Goal: Information Seeking & Learning: Learn about a topic

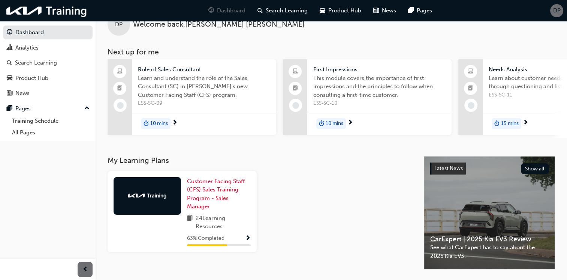
scroll to position [37, 0]
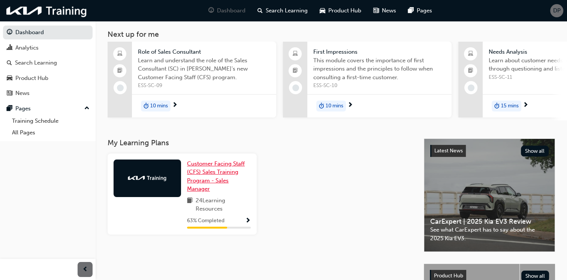
click at [211, 181] on span "Customer Facing Staff (CFS) Sales Training Program - Sales Manager" at bounding box center [216, 176] width 58 height 32
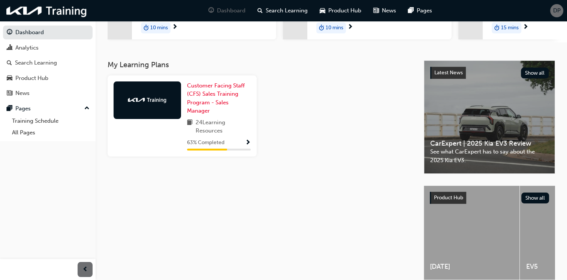
scroll to position [120, 0]
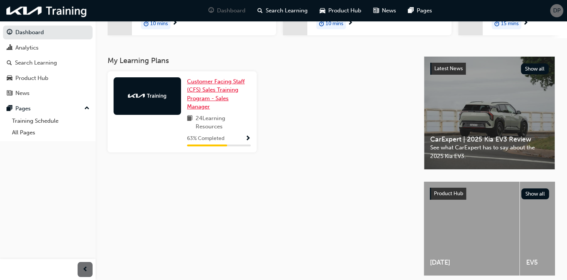
click at [224, 92] on span "Customer Facing Staff (CFS) Sales Training Program - Sales Manager" at bounding box center [216, 94] width 58 height 32
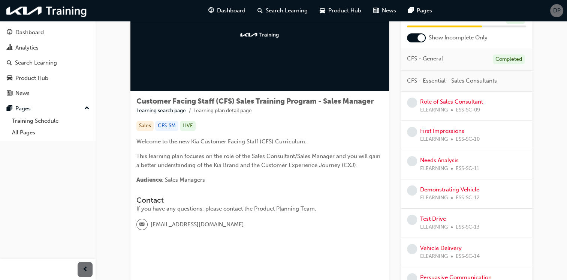
scroll to position [37, 0]
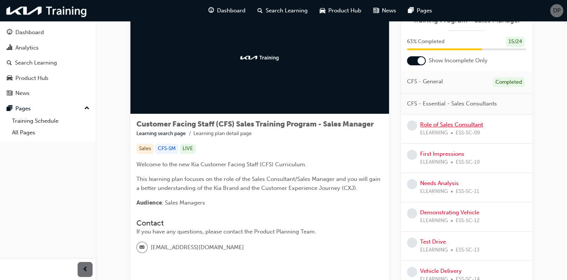
click at [445, 126] on link "Role of Sales Consultant" at bounding box center [451, 124] width 63 height 7
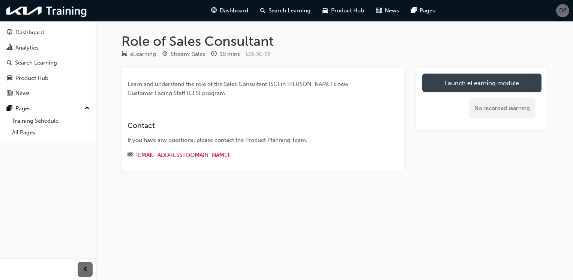
click at [483, 87] on link "Launch eLearning module" at bounding box center [481, 82] width 119 height 19
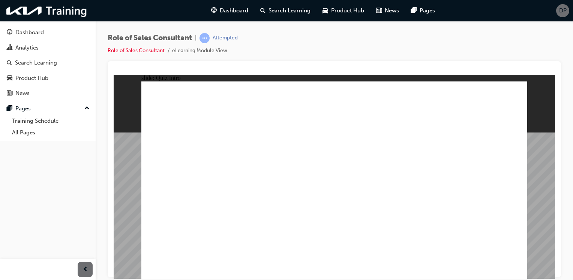
checkbox input "true"
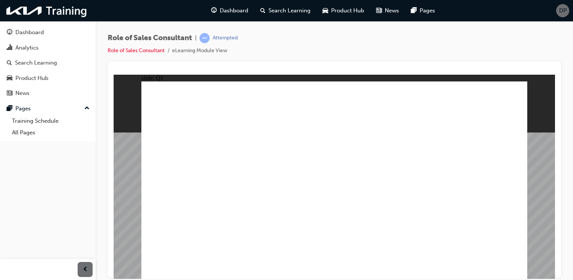
checkbox input "true"
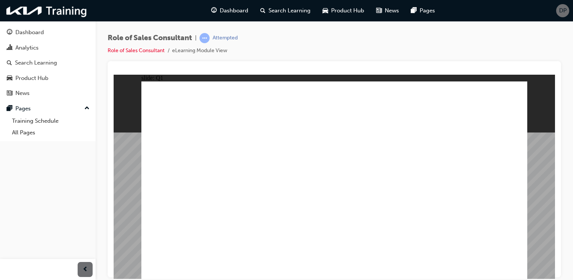
checkbox input "false"
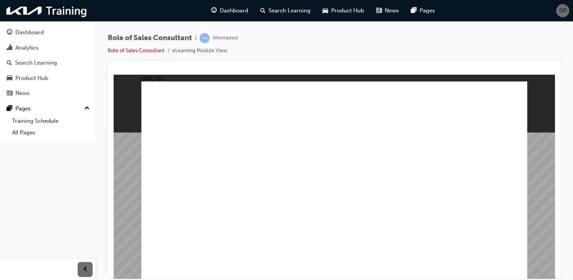
checkbox input "true"
drag, startPoint x: 317, startPoint y: 203, endPoint x: 324, endPoint y: 203, distance: 7.2
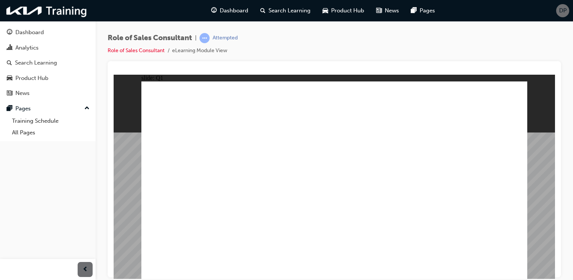
radio input "true"
click at [52, 32] on div "Dashboard" at bounding box center [48, 32] width 82 height 9
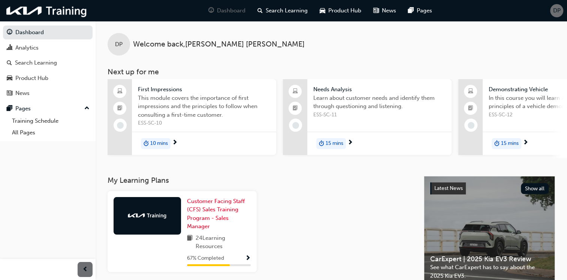
click at [243, 261] on div "67 % Completed" at bounding box center [219, 257] width 64 height 9
click at [249, 260] on span "Show Progress" at bounding box center [248, 258] width 6 height 7
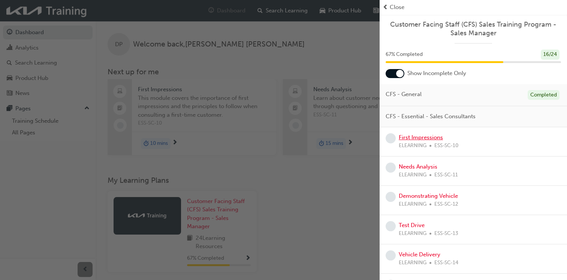
click at [414, 136] on link "First Impressions" at bounding box center [421, 137] width 44 height 7
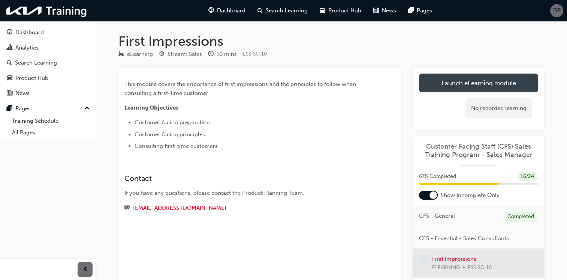
click at [459, 86] on link "Launch eLearning module" at bounding box center [478, 82] width 119 height 19
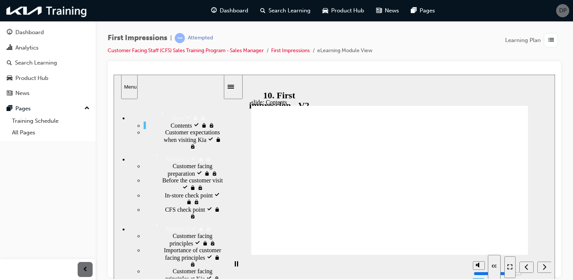
drag, startPoint x: 478, startPoint y: 236, endPoint x: 478, endPoint y: 232, distance: 4.9
type input "10"
click at [478, 242] on input "volume" at bounding box center [497, 245] width 48 height 6
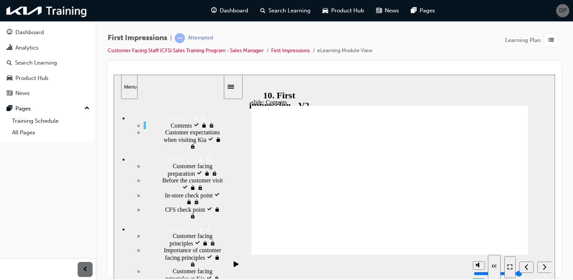
click at [544, 268] on icon "Next (Ctrl+Alt+Period)" at bounding box center [544, 266] width 4 height 7
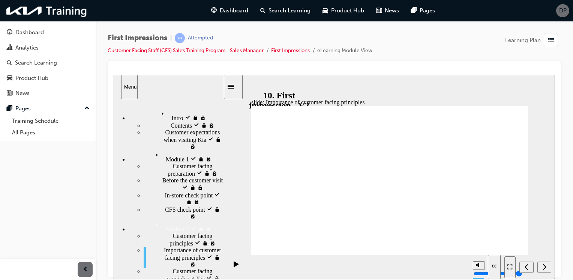
click at [541, 264] on div "Next (Ctrl+Alt+Period)" at bounding box center [544, 267] width 8 height 8
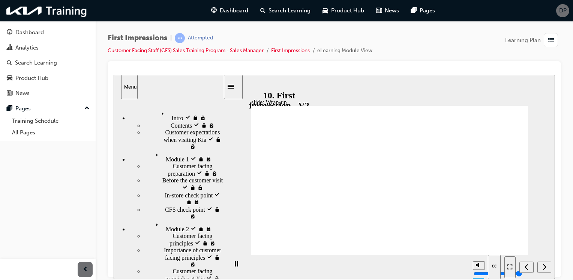
radio input "true"
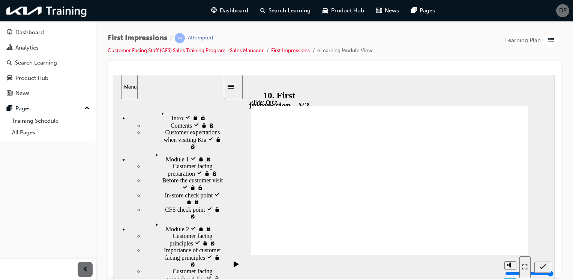
radio input "false"
radio input "true"
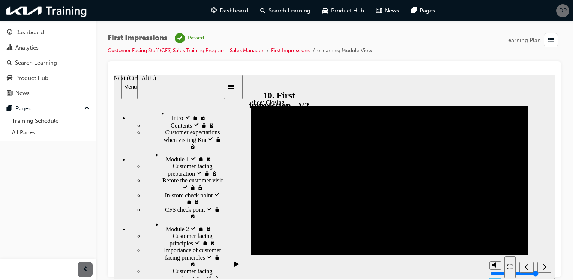
click at [545, 264] on icon "Next (Ctrl+Alt+Period)" at bounding box center [544, 266] width 4 height 7
click at [545, 265] on icon "Next (Ctrl+Alt+Period)" at bounding box center [544, 266] width 4 height 7
click at [45, 62] on div "Search Learning" at bounding box center [36, 62] width 42 height 9
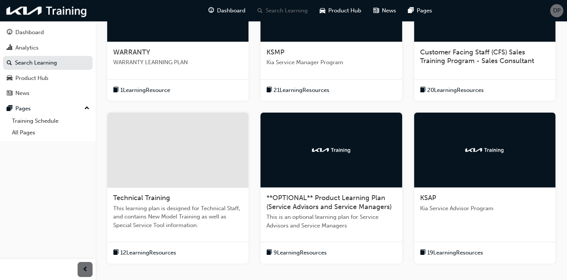
scroll to position [225, 0]
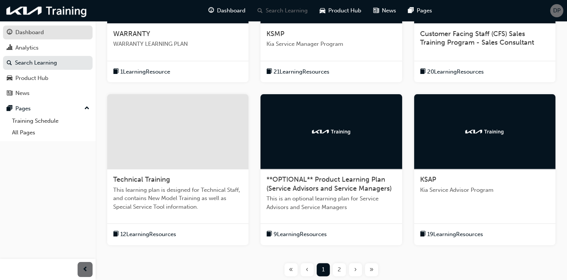
click at [27, 38] on link "Dashboard" at bounding box center [48, 32] width 90 height 14
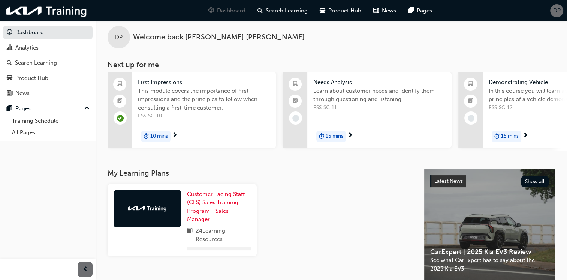
scroll to position [153, 0]
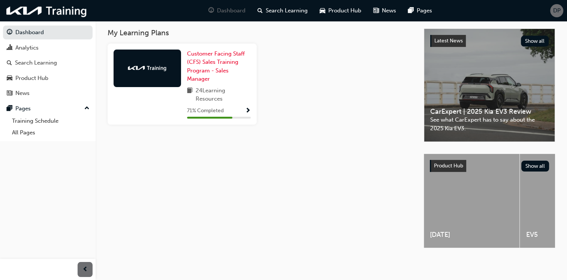
click at [246, 108] on span "Show Progress" at bounding box center [248, 111] width 6 height 7
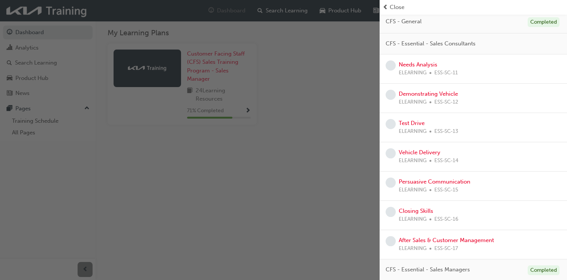
scroll to position [73, 0]
click at [422, 61] on link "Needs Analysis" at bounding box center [418, 64] width 39 height 7
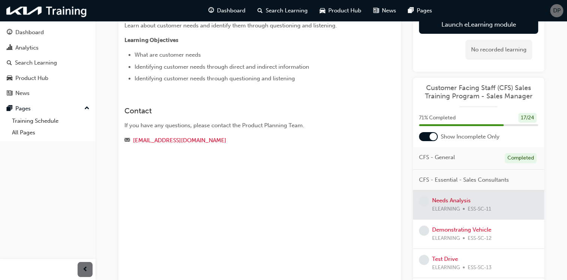
scroll to position [6, 0]
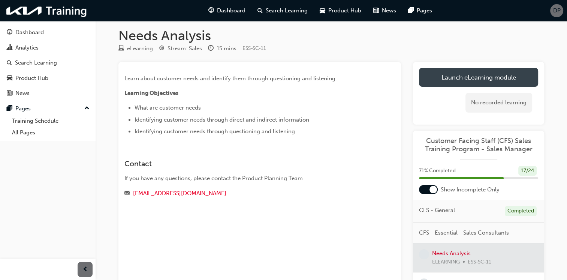
click at [486, 77] on link "Launch eLearning module" at bounding box center [478, 77] width 119 height 19
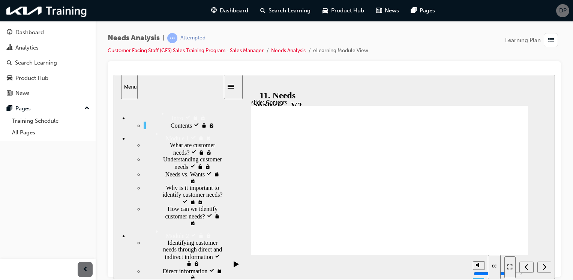
click at [165, 176] on span "Needs vs. Wants locked" at bounding box center [193, 173] width 57 height 7
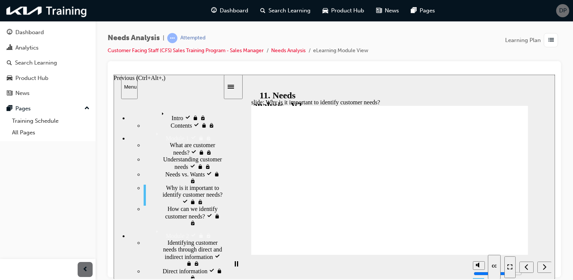
click at [526, 265] on icon "Previous (Ctrl+Alt+Comma)" at bounding box center [525, 266] width 3 height 6
click at [408, 262] on section "Playback Speed 2 1.75 1.5 1.25 0.75" at bounding box center [389, 266] width 331 height 24
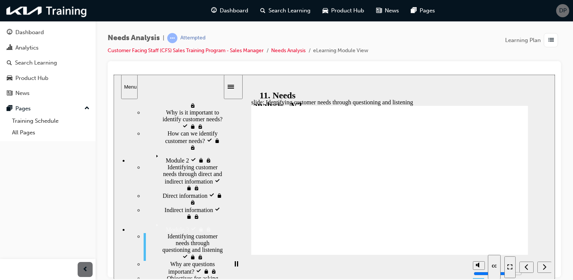
scroll to position [69, 0]
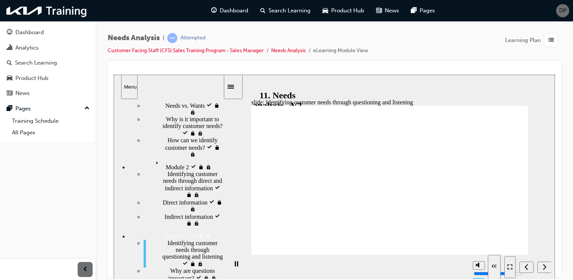
drag, startPoint x: 221, startPoint y: 174, endPoint x: 224, endPoint y: 221, distance: 47.7
click at [224, 221] on div "slide: Identifying customer needs through questioning and listening 03 Rectangl…" at bounding box center [334, 176] width 441 height 204
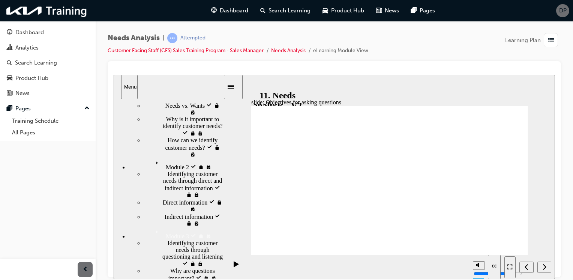
click at [543, 263] on div "Next (Ctrl+Alt+Period)" at bounding box center [544, 267] width 8 height 8
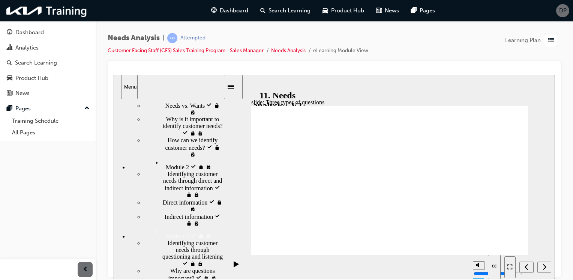
click at [544, 263] on div "Next (Ctrl+Alt+Period)" at bounding box center [544, 267] width 8 height 8
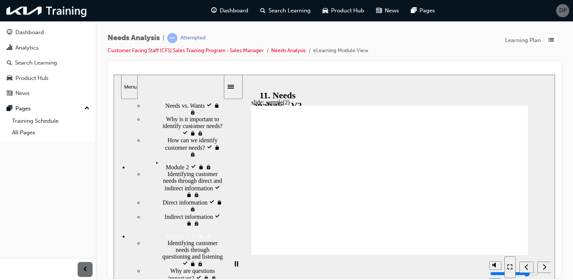
click at [544, 266] on icon "Next (Ctrl+Alt+Period)" at bounding box center [544, 266] width 4 height 7
click at [165, 81] on div "Previous (Ctrl+Alt+,)" at bounding box center [140, 77] width 52 height 7
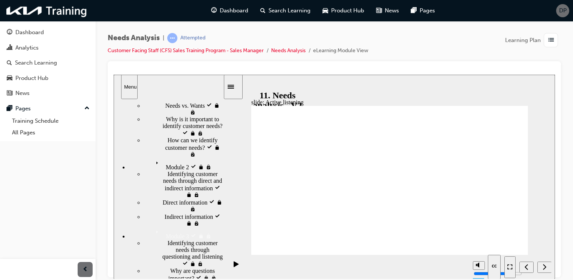
click at [542, 265] on icon "Next (Ctrl+Alt+Period)" at bounding box center [544, 266] width 4 height 7
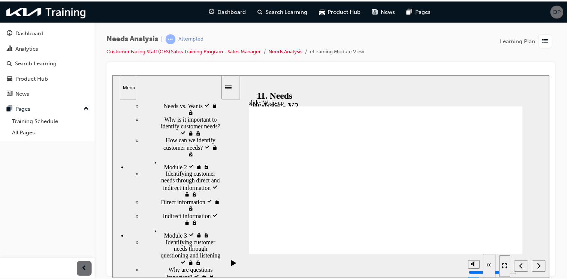
scroll to position [0, 0]
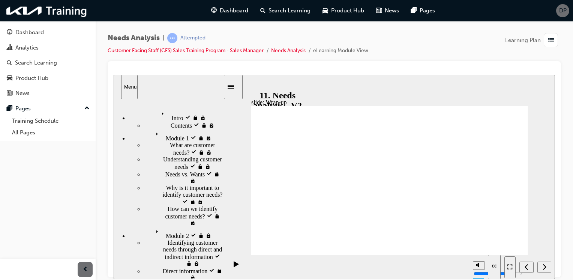
drag, startPoint x: 468, startPoint y: 208, endPoint x: 321, endPoint y: 198, distance: 148.0
drag, startPoint x: 477, startPoint y: 169, endPoint x: 395, endPoint y: 189, distance: 85.1
radio input "true"
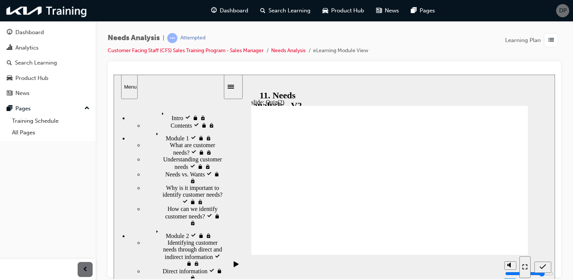
radio input "true"
drag, startPoint x: 505, startPoint y: 242, endPoint x: 508, endPoint y: 246, distance: 5.0
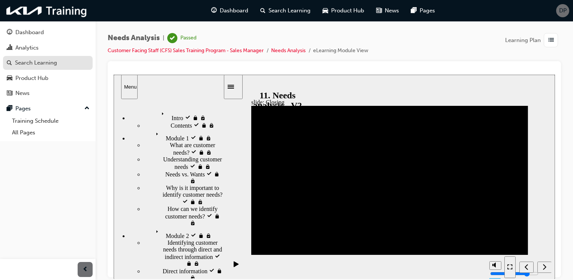
click at [34, 63] on div "Search Learning" at bounding box center [36, 62] width 42 height 9
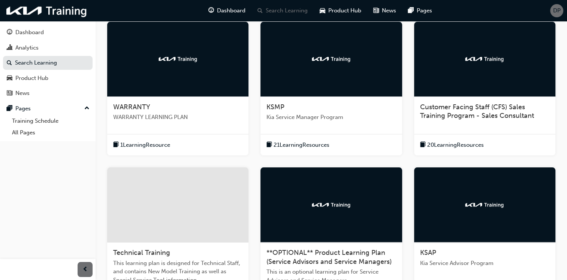
scroll to position [150, 0]
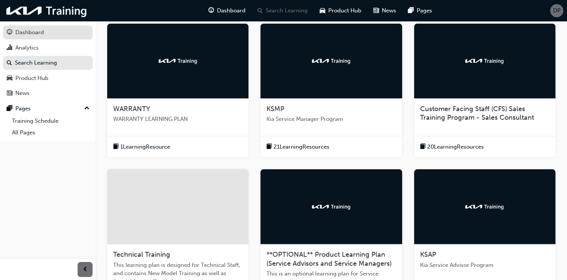
click at [34, 34] on div "Dashboard" at bounding box center [29, 32] width 28 height 9
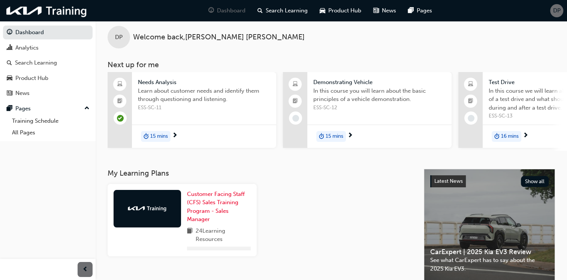
scroll to position [150, 0]
